Goal: Task Accomplishment & Management: Manage account settings

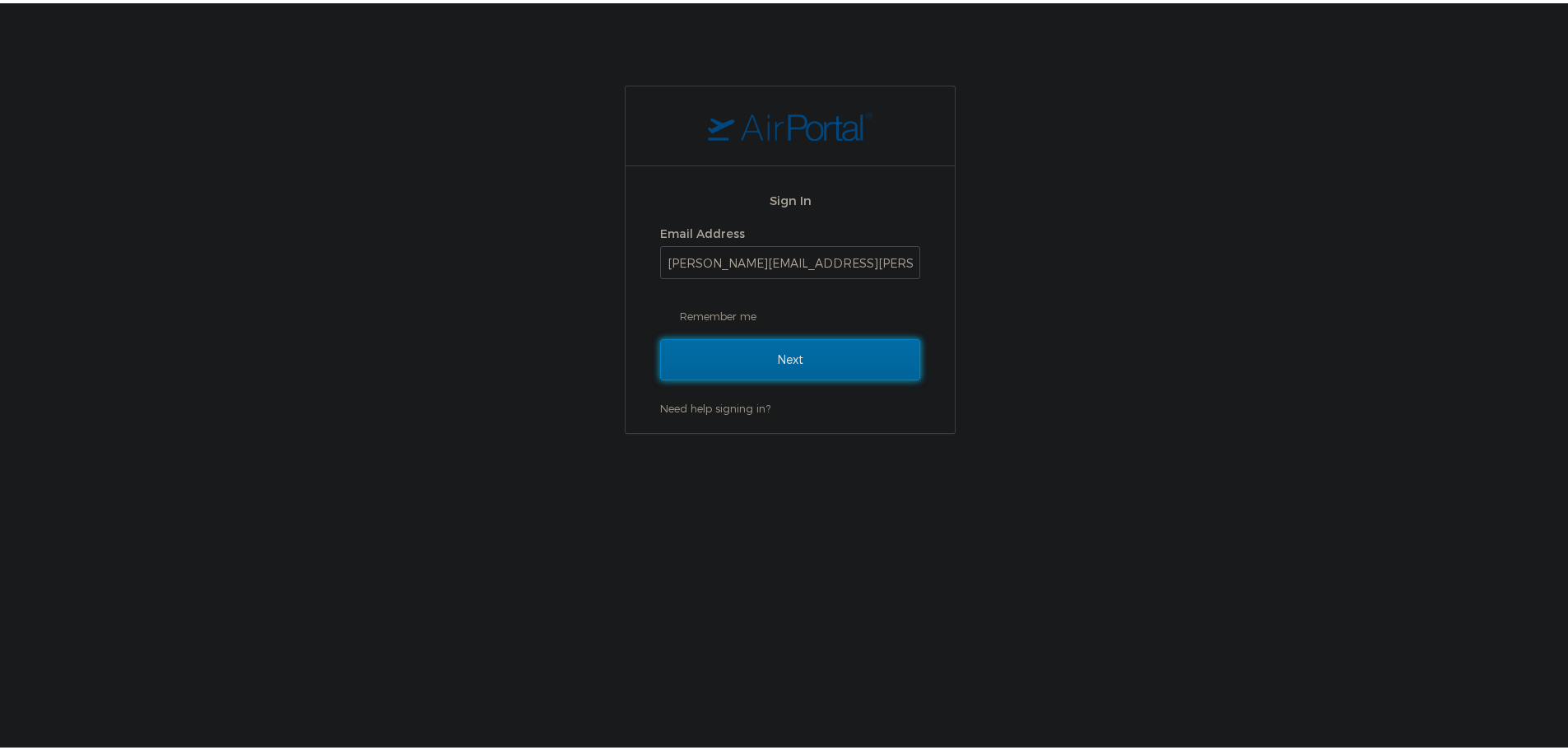
click at [723, 346] on input "Next" at bounding box center [790, 356] width 260 height 41
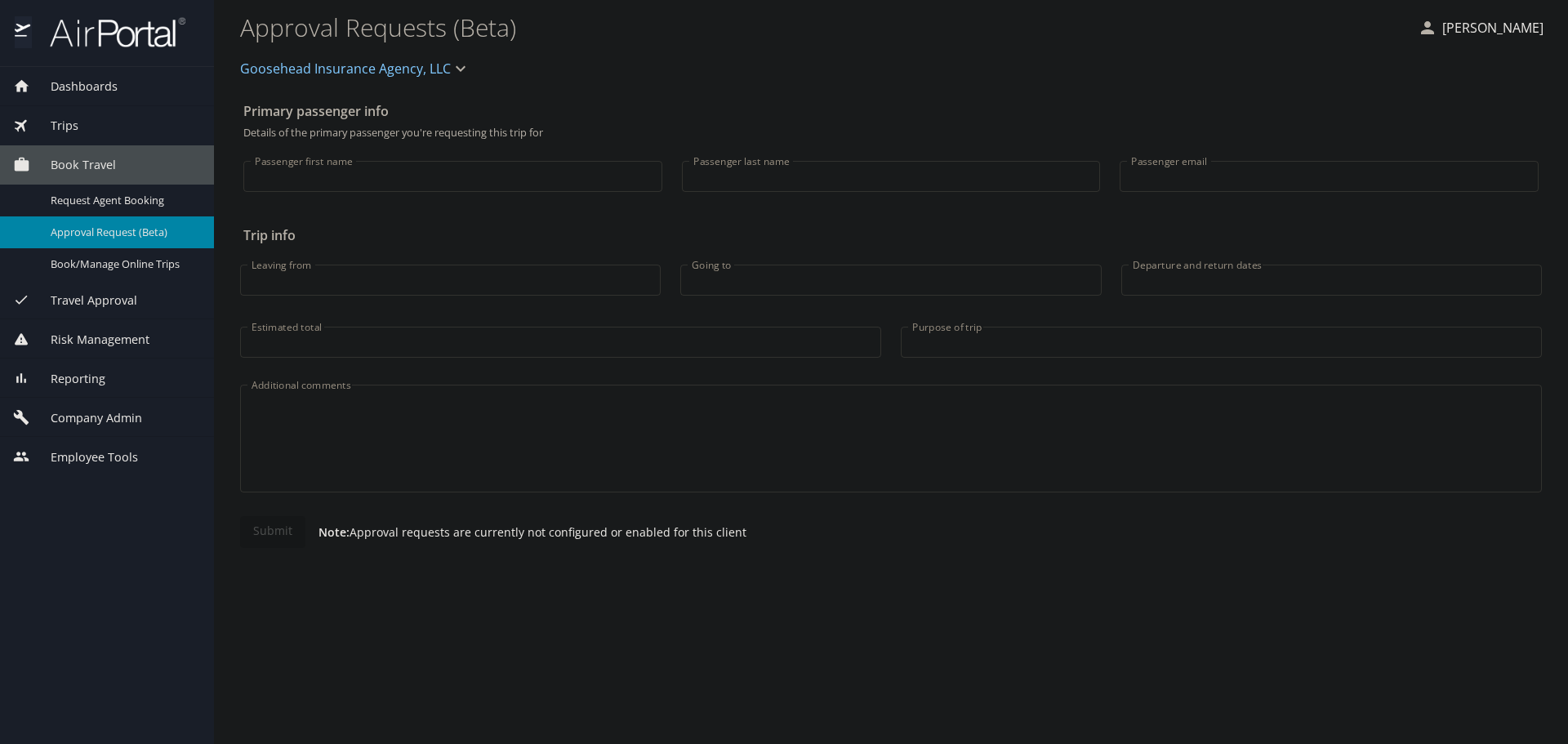
click at [103, 420] on span "Company Admin" at bounding box center [86, 418] width 112 height 18
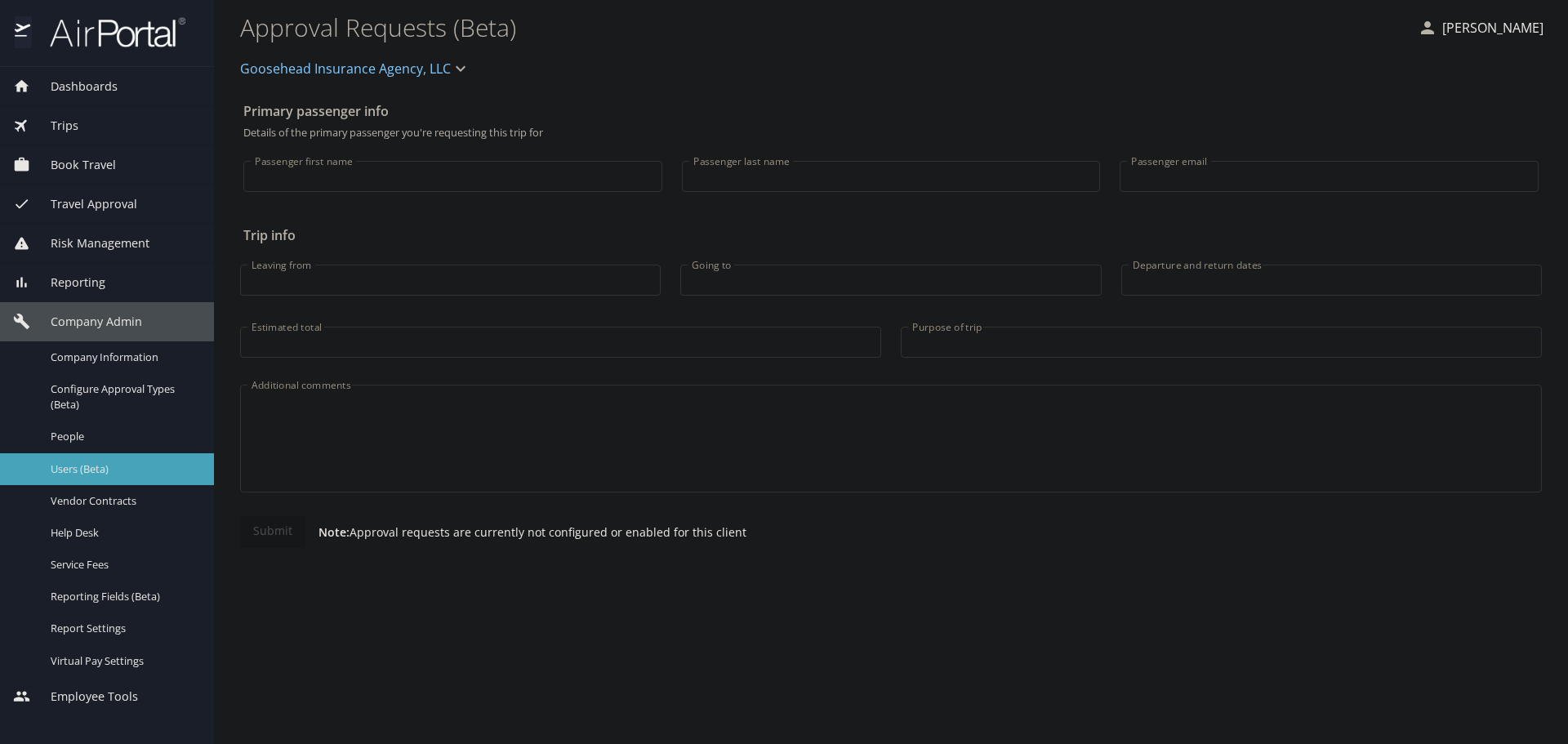
click at [86, 467] on span "Users (Beta)" at bounding box center [122, 468] width 144 height 15
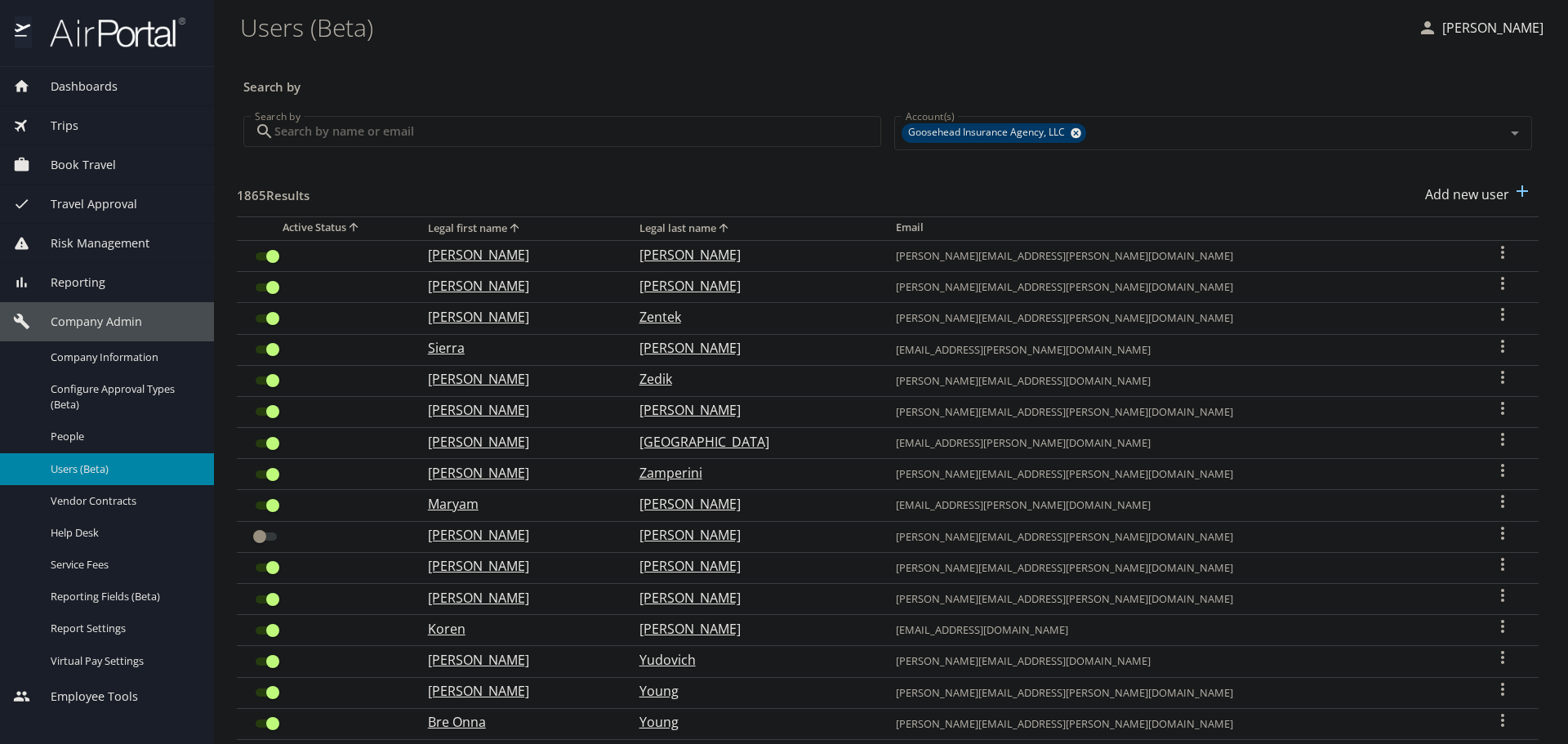
click at [402, 127] on input "Search by" at bounding box center [578, 131] width 607 height 31
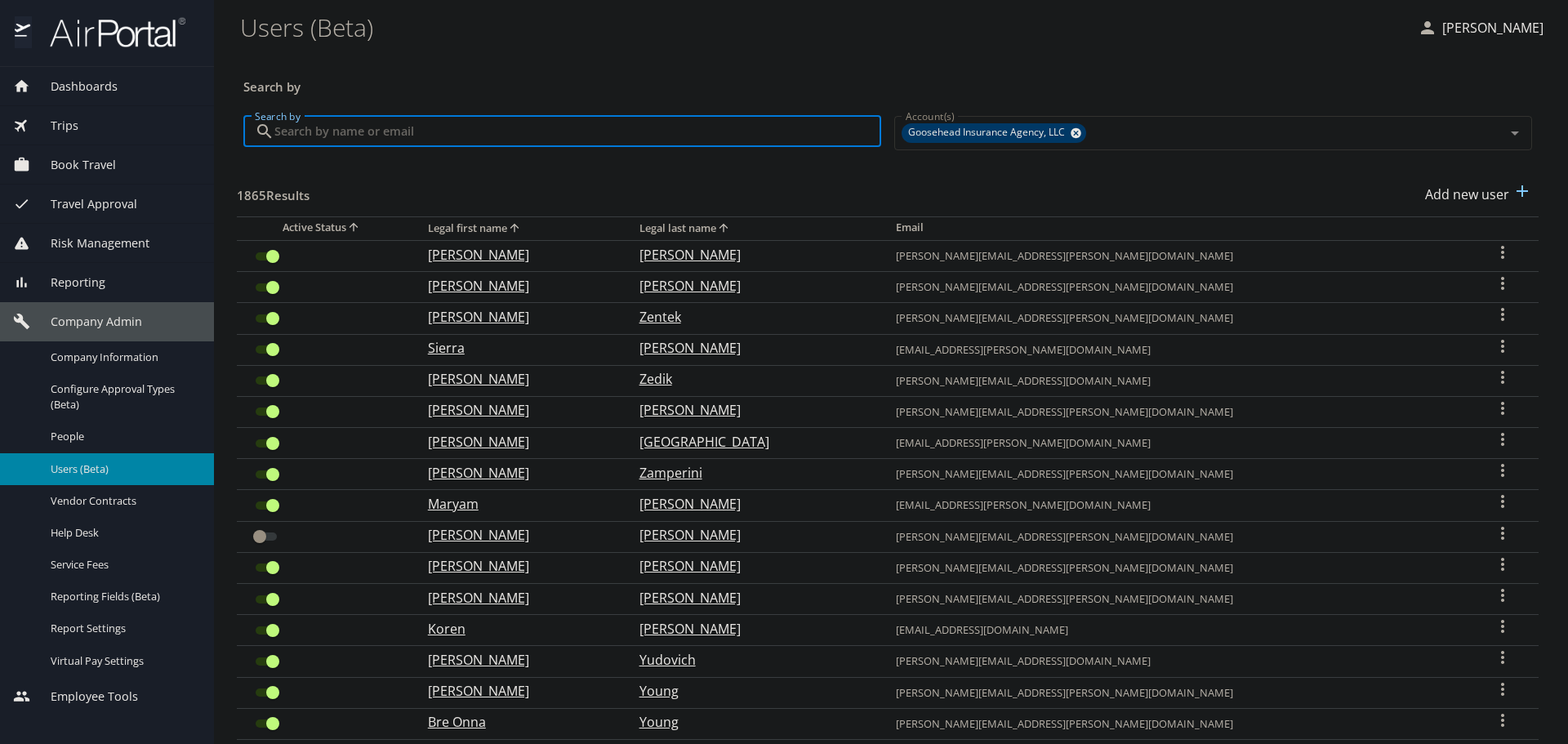
paste input "michael.a.reyes@goosehead.com"
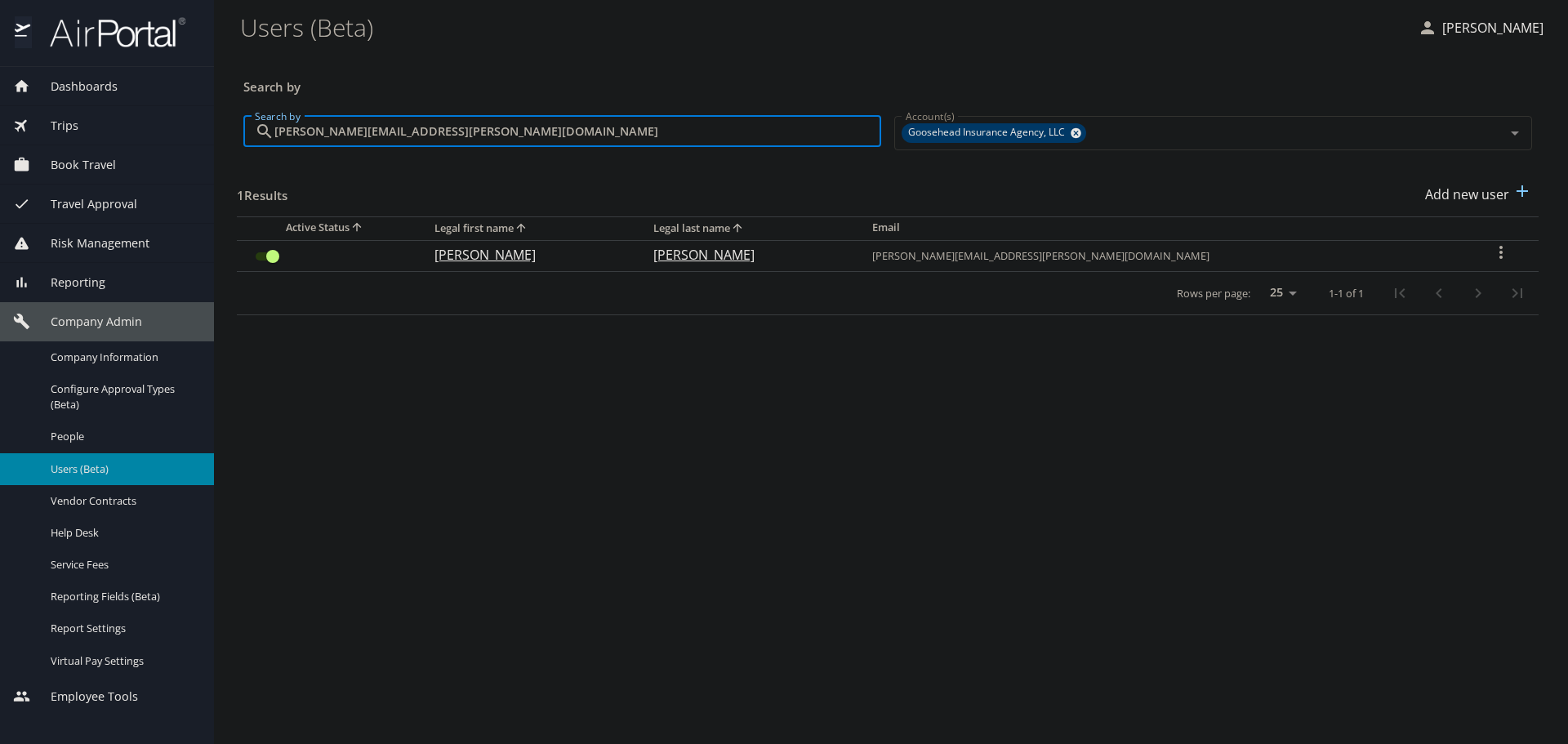
type input "michael.a.reyes@goosehead.com"
click at [271, 251] on input "User Search Table" at bounding box center [273, 256] width 58 height 20
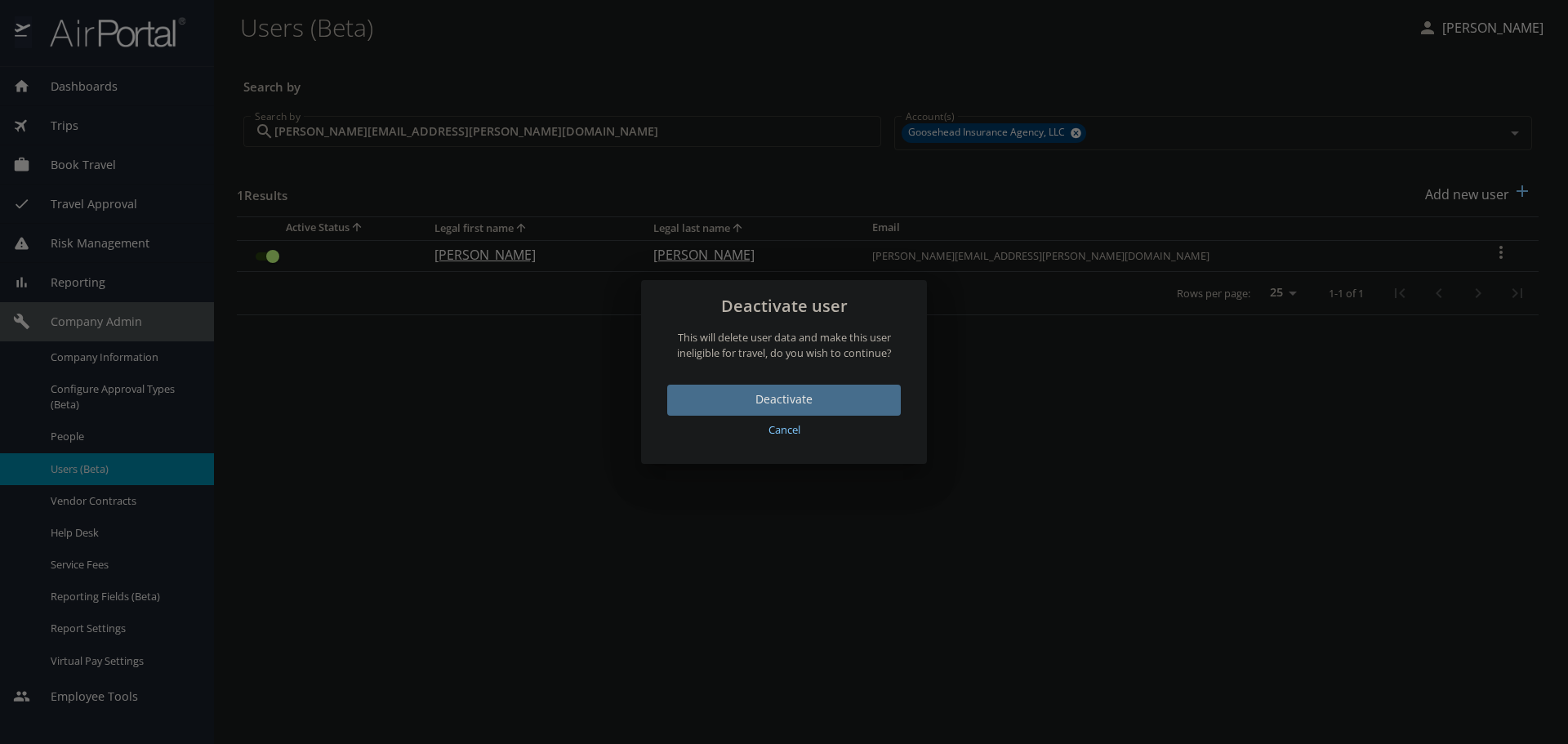
click at [722, 390] on span "Deactivate" at bounding box center [784, 400] width 207 height 21
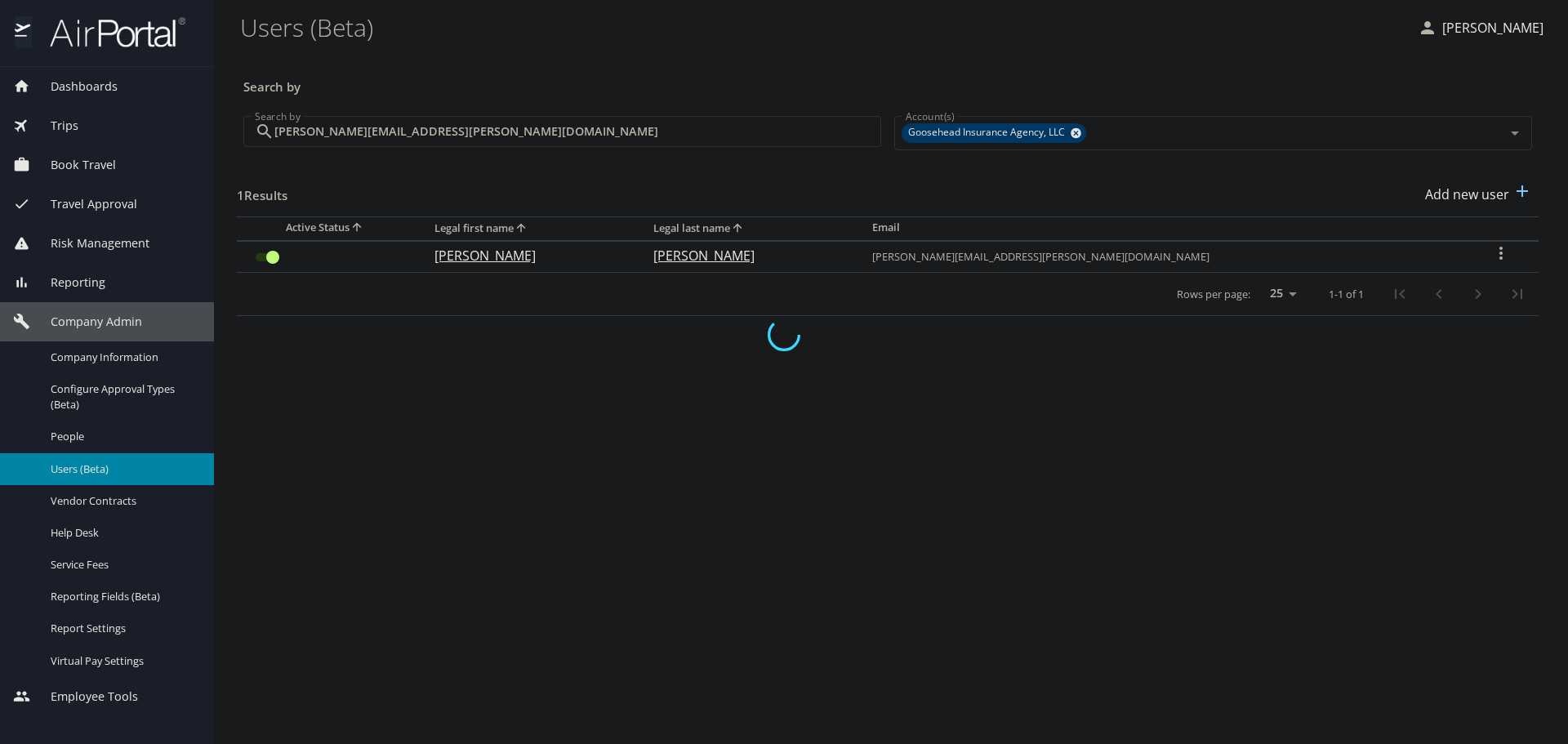
checkbox input "false"
